Goal: Information Seeking & Learning: Learn about a topic

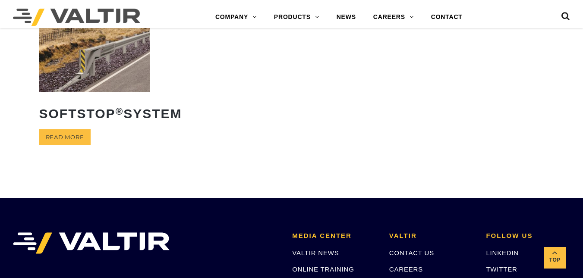
scroll to position [243, 0]
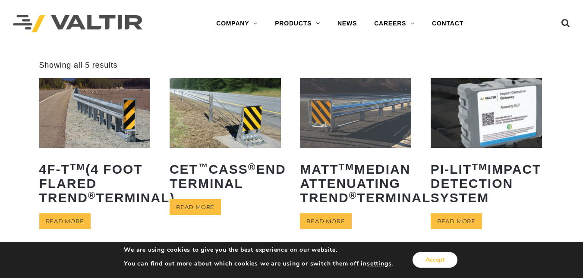
click at [434, 258] on button "Accept" at bounding box center [435, 260] width 45 height 16
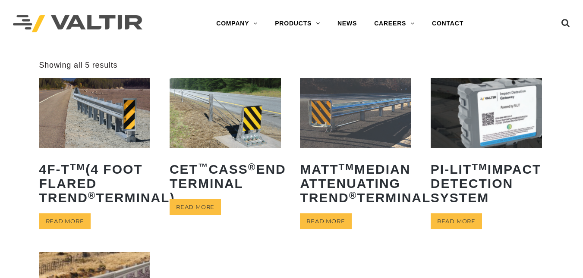
click at [107, 105] on img at bounding box center [94, 112] width 111 height 69
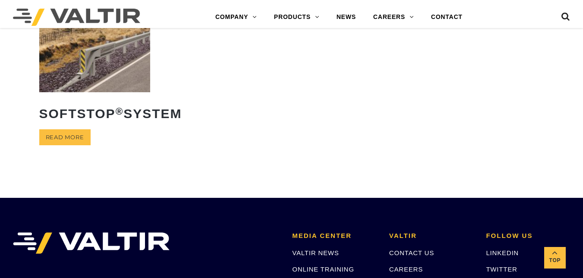
scroll to position [243, 0]
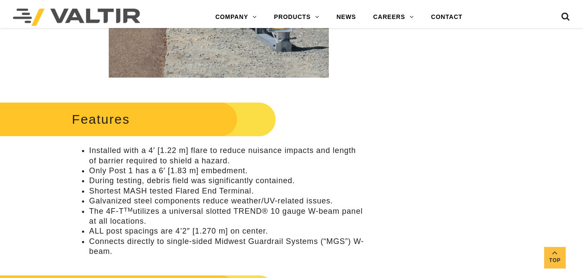
scroll to position [270, 0]
